Goal: Transaction & Acquisition: Download file/media

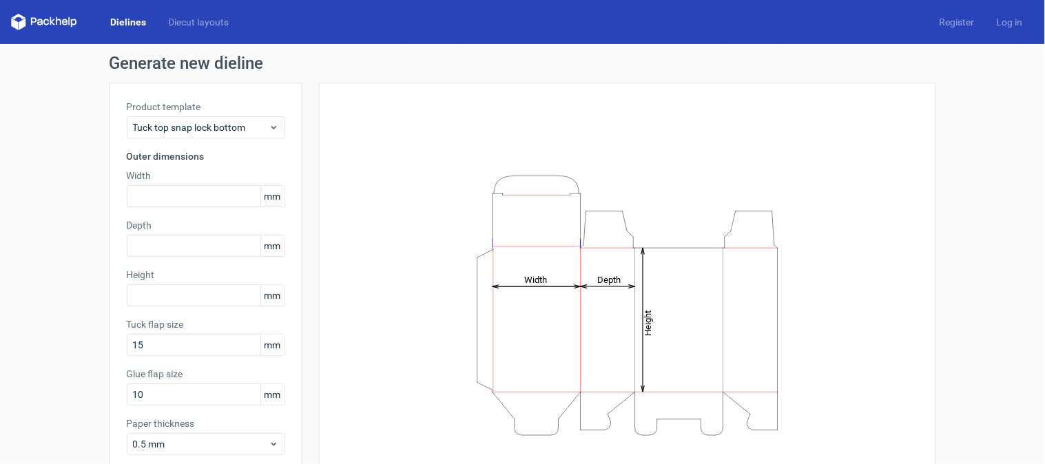
click at [130, 16] on link "Dielines" at bounding box center [128, 22] width 58 height 14
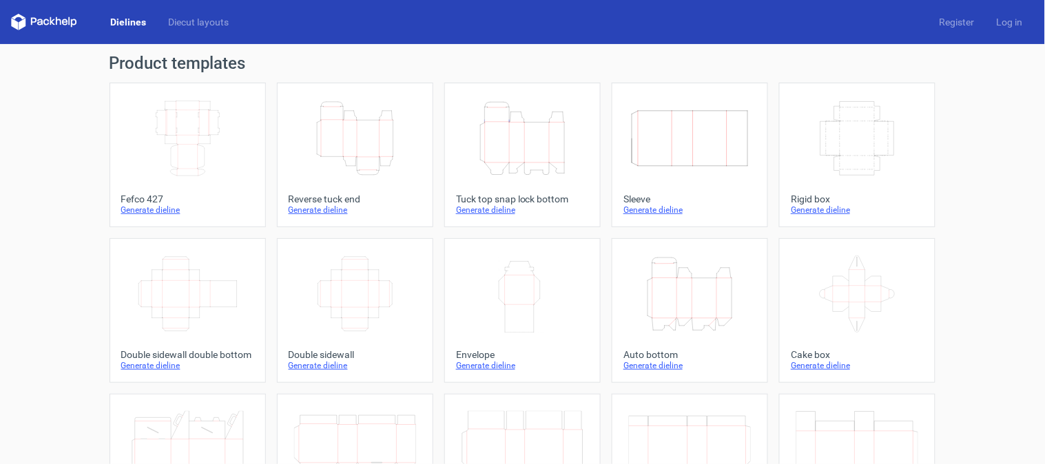
click at [182, 148] on icon "Width Depth Height" at bounding box center [188, 138] width 122 height 77
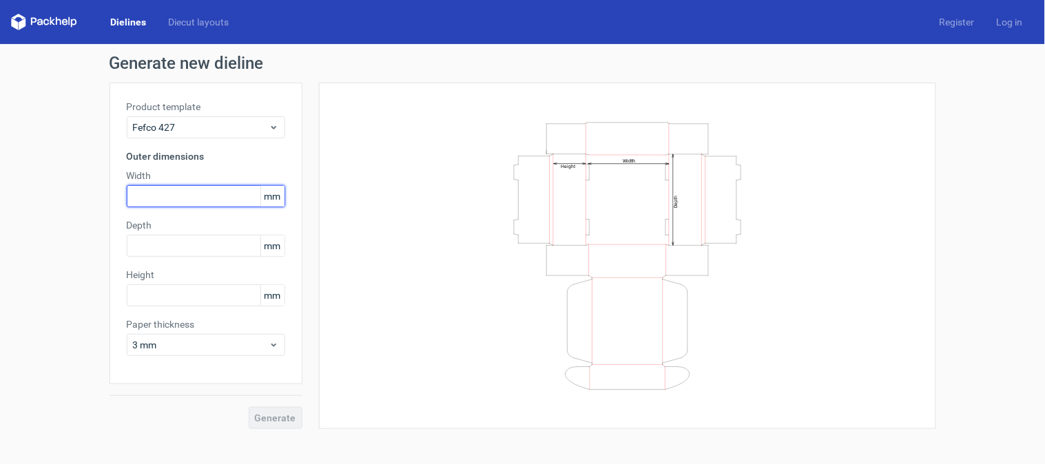
click at [193, 196] on input "text" at bounding box center [206, 196] width 158 height 22
click at [279, 196] on span "mm" at bounding box center [272, 196] width 24 height 21
click at [209, 193] on input "text" at bounding box center [206, 196] width 158 height 22
type input "360"
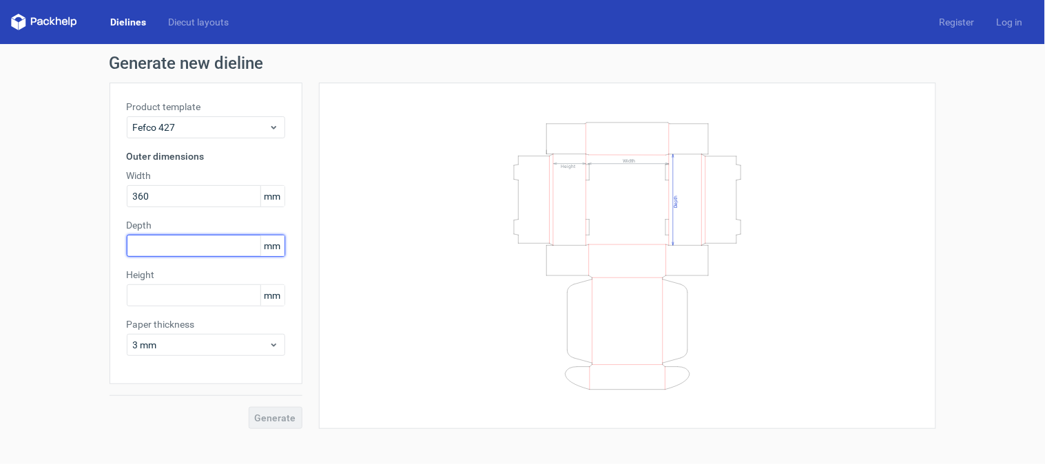
click at [154, 245] on input "text" at bounding box center [206, 246] width 158 height 22
type input "270"
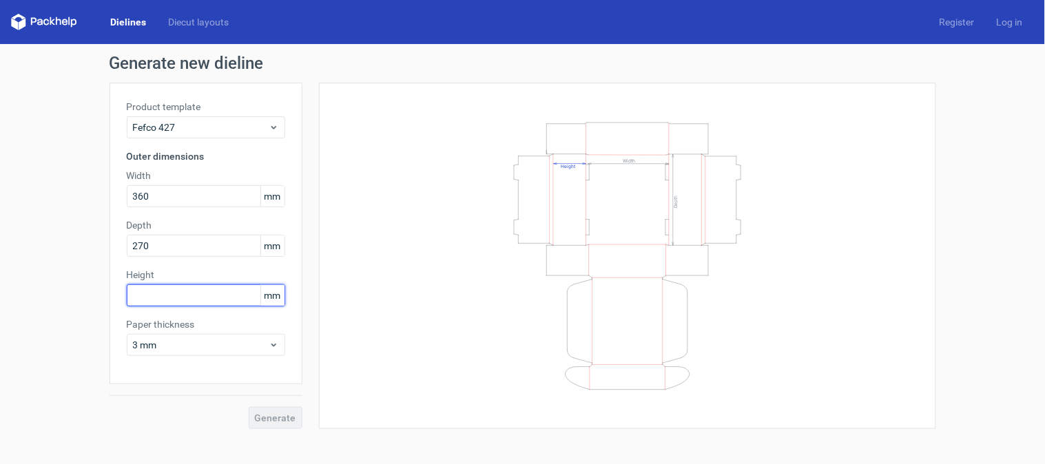
click at [156, 288] on input "text" at bounding box center [206, 296] width 158 height 22
type input "170"
click at [263, 409] on button "Generate" at bounding box center [276, 418] width 54 height 22
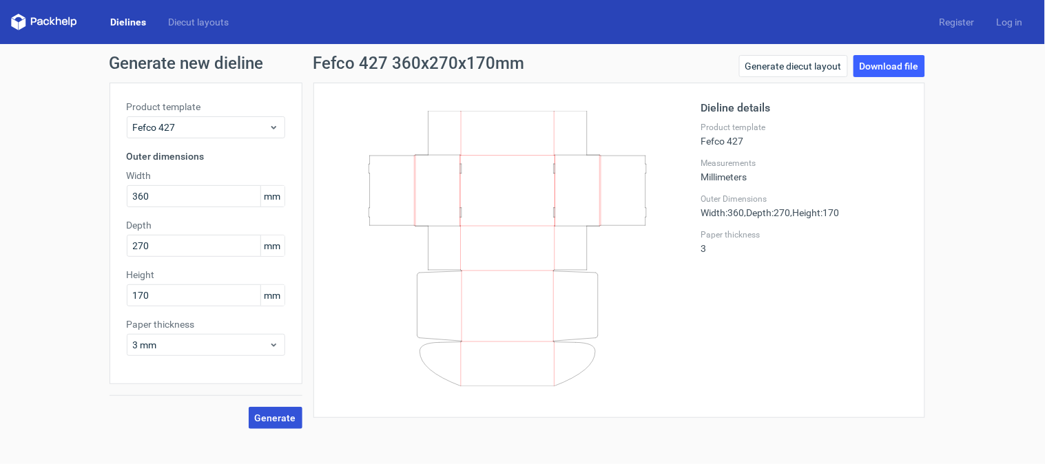
click at [285, 407] on button "Generate" at bounding box center [276, 418] width 54 height 22
click at [818, 71] on link "Generate diecut layout" at bounding box center [793, 66] width 109 height 22
click at [904, 62] on link "Download file" at bounding box center [890, 66] width 72 height 22
